Goal: Transaction & Acquisition: Purchase product/service

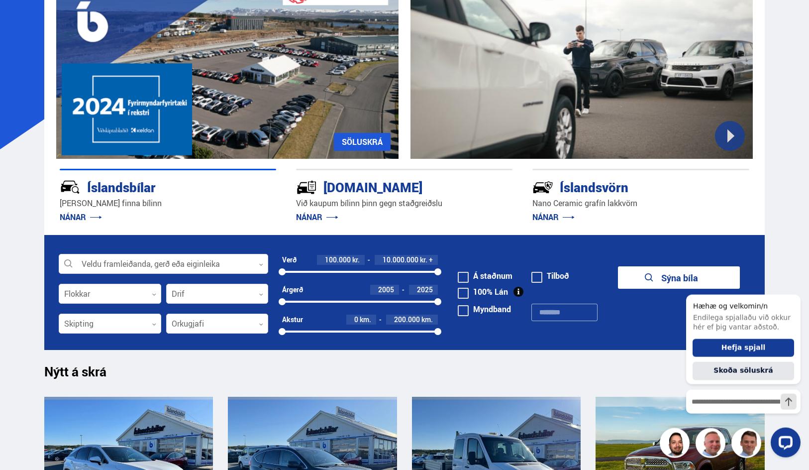
scroll to position [151, 0]
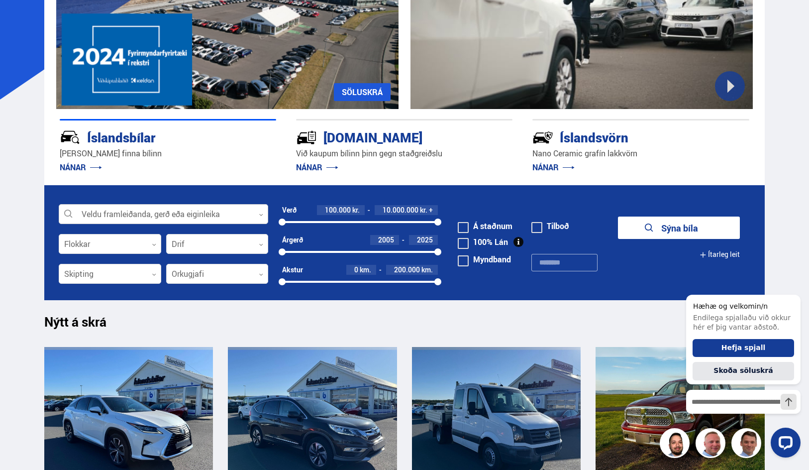
click at [92, 209] on div at bounding box center [164, 215] width 210 height 20
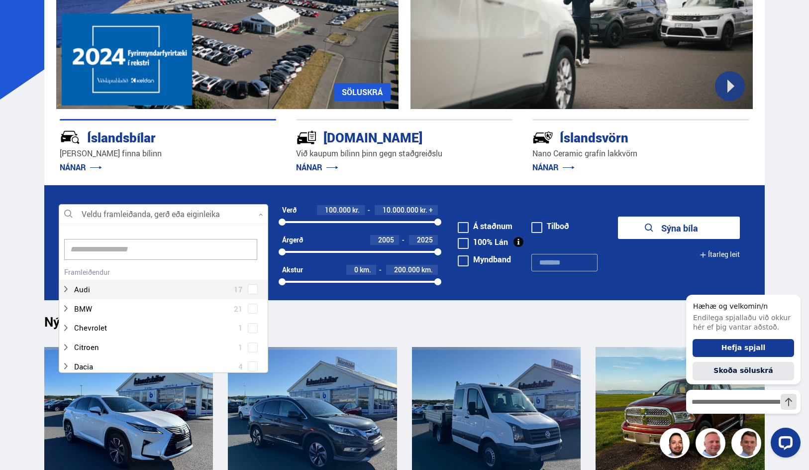
scroll to position [148, 202]
click at [93, 212] on div at bounding box center [164, 215] width 210 height 20
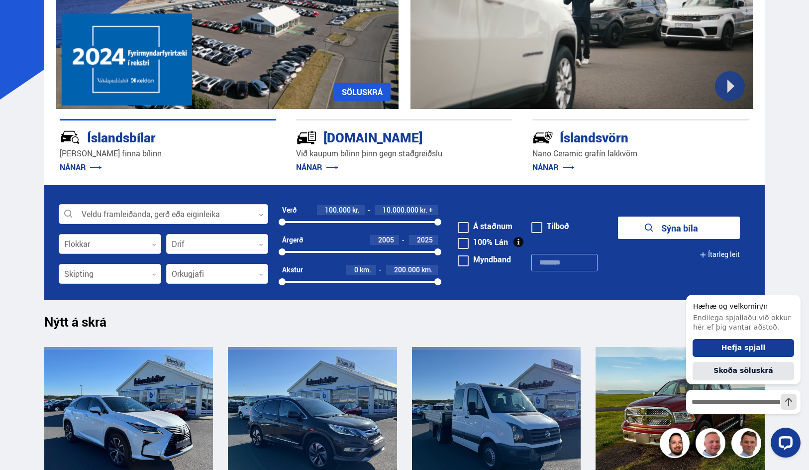
click at [97, 244] on div at bounding box center [110, 244] width 103 height 20
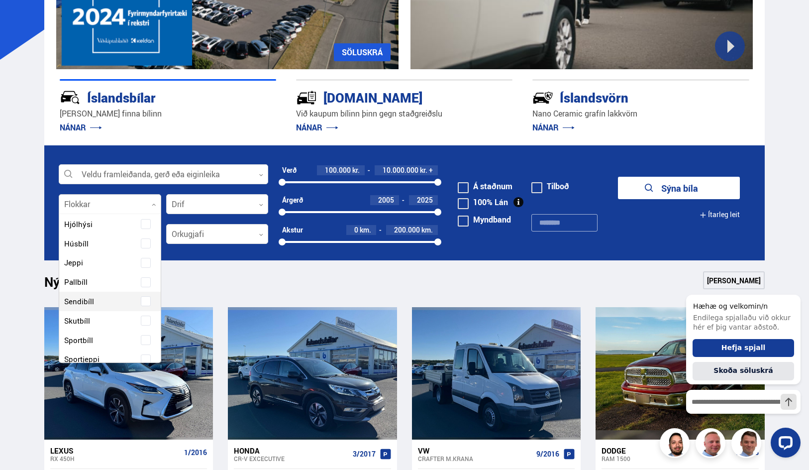
scroll to position [113, 0]
click at [144, 271] on span at bounding box center [146, 270] width 4 height 4
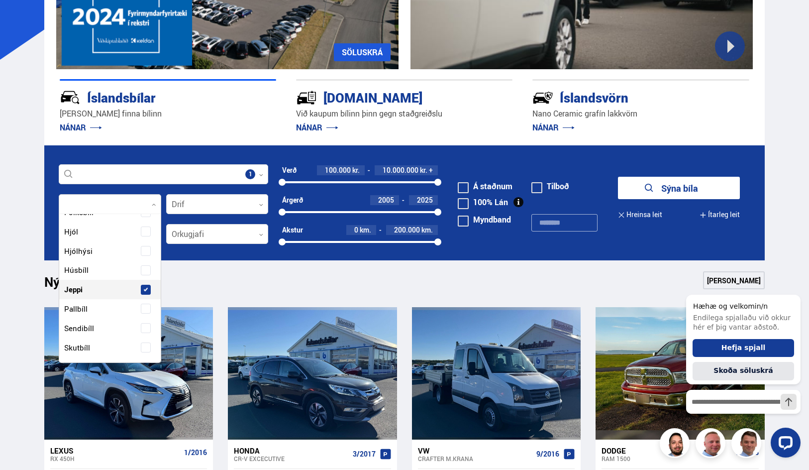
scroll to position [133, 0]
click at [208, 194] on div "Drif 0" at bounding box center [217, 204] width 103 height 20
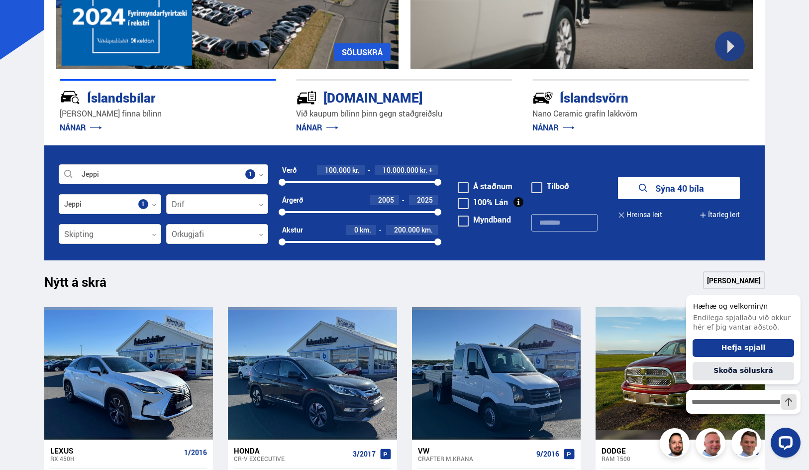
click at [209, 203] on div at bounding box center [217, 205] width 103 height 20
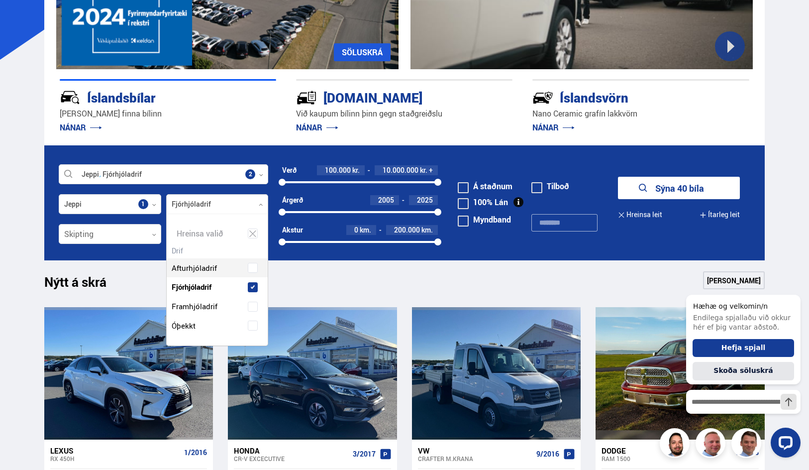
scroll to position [131, 102]
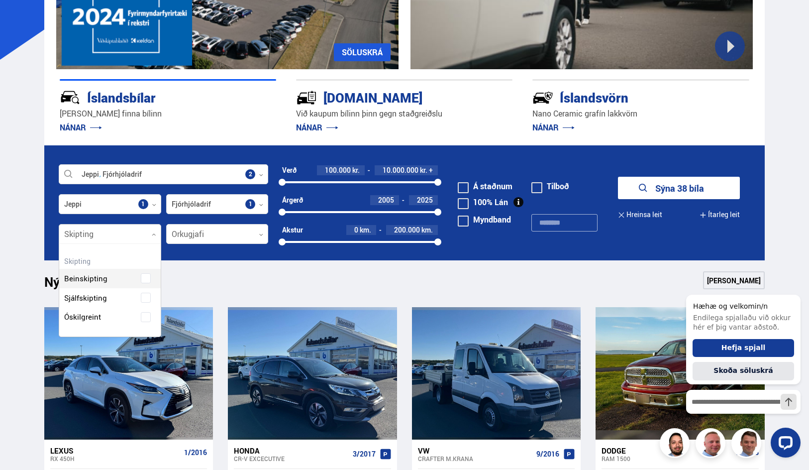
click at [92, 238] on div at bounding box center [110, 234] width 103 height 20
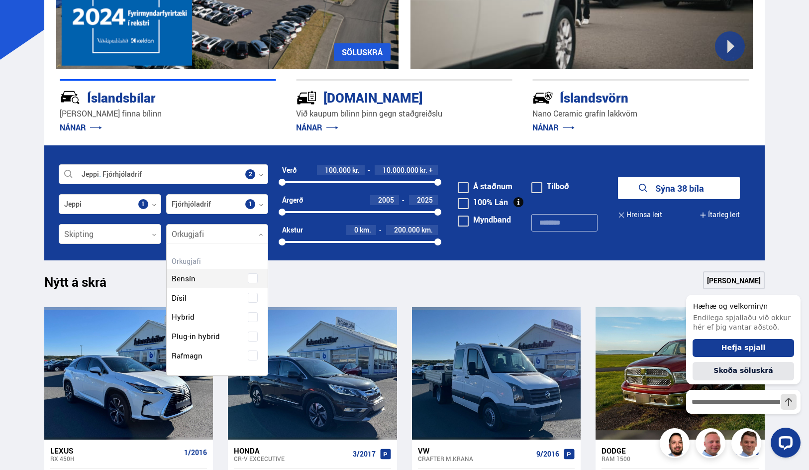
click at [181, 234] on div at bounding box center [217, 234] width 103 height 20
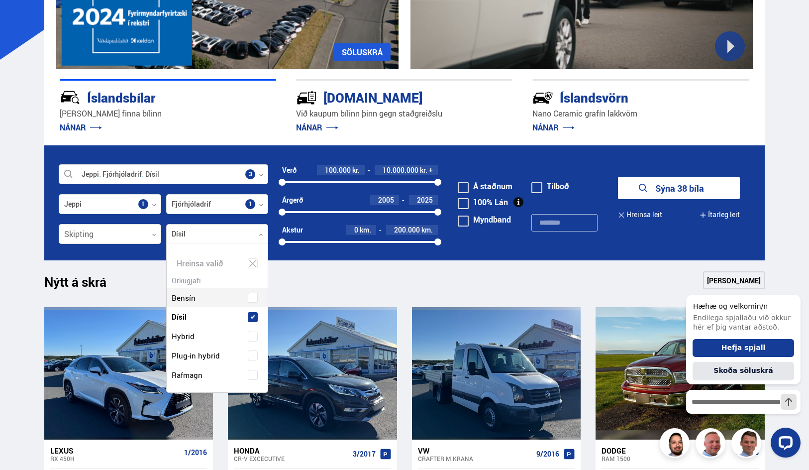
scroll to position [150, 111]
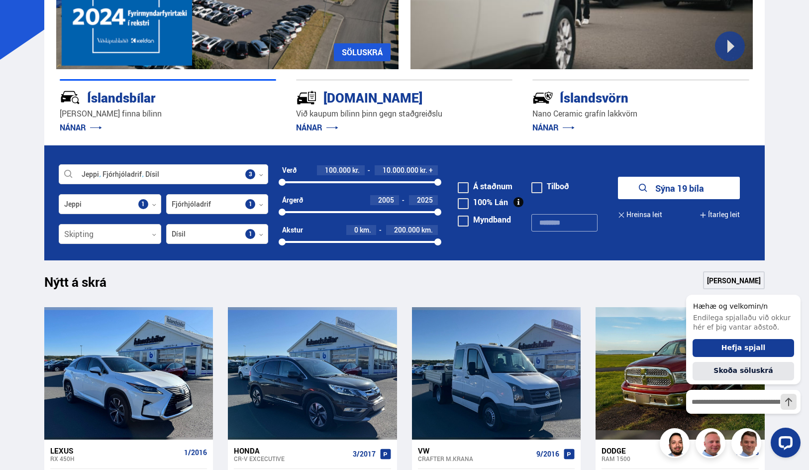
click at [686, 187] on button "Sýna 19 bíla" at bounding box center [679, 188] width 122 height 22
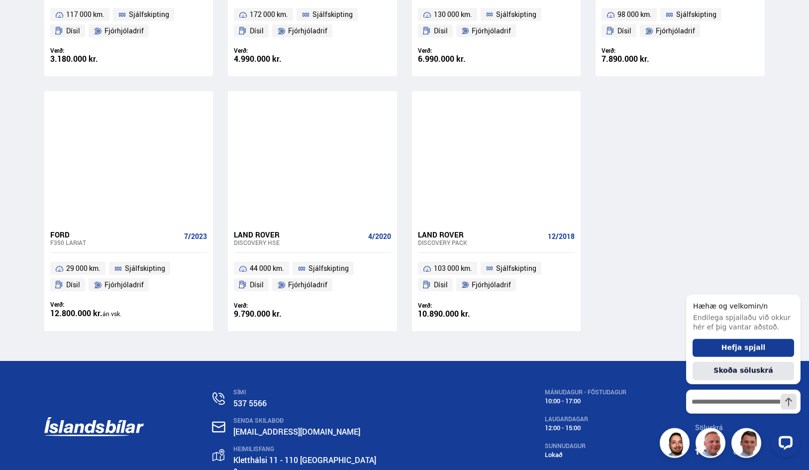
scroll to position [1163, 0]
